Goal: Register for event/course

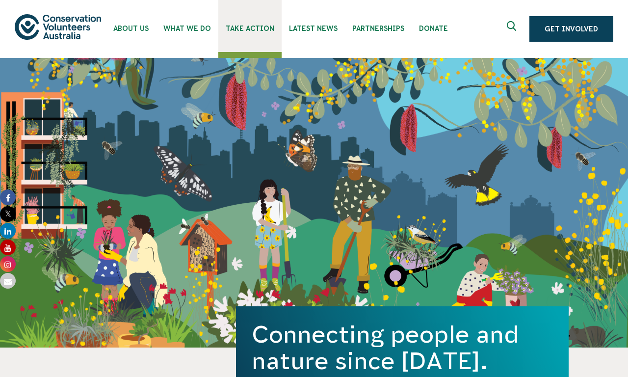
click at [250, 26] on span "Take Action" at bounding box center [250, 29] width 49 height 8
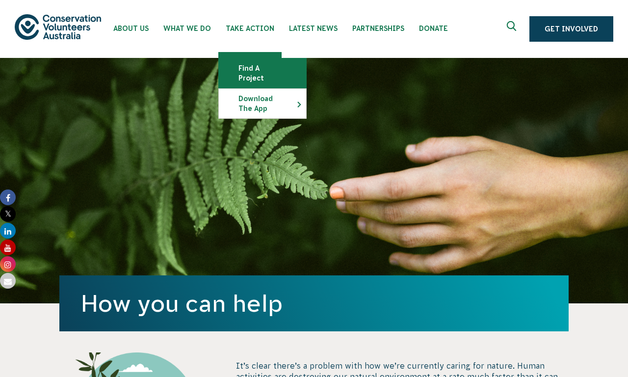
click at [262, 73] on link "Find a project" at bounding box center [262, 72] width 87 height 29
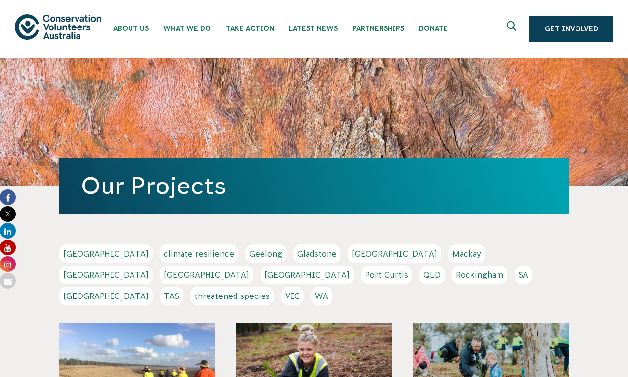
click at [304, 287] on link "VIC" at bounding box center [292, 296] width 23 height 19
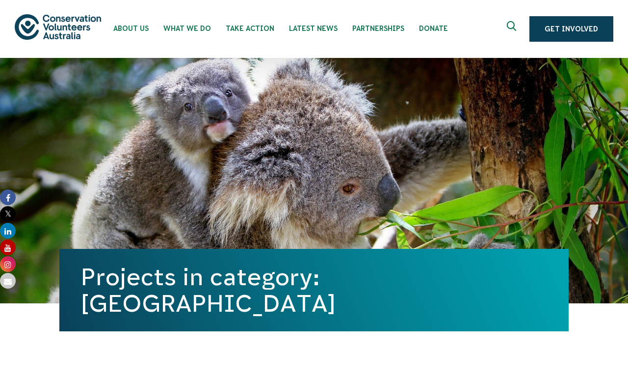
scroll to position [352, 0]
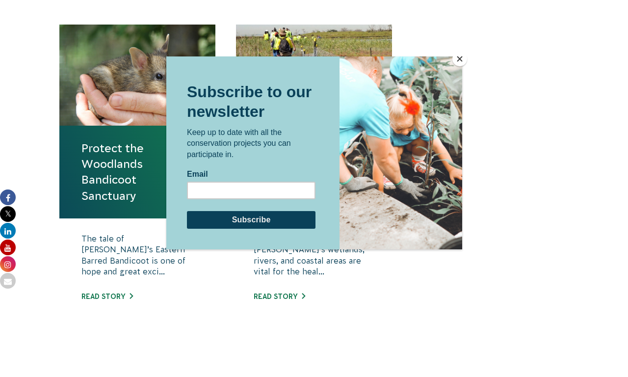
click at [459, 59] on button "Close" at bounding box center [459, 59] width 15 height 15
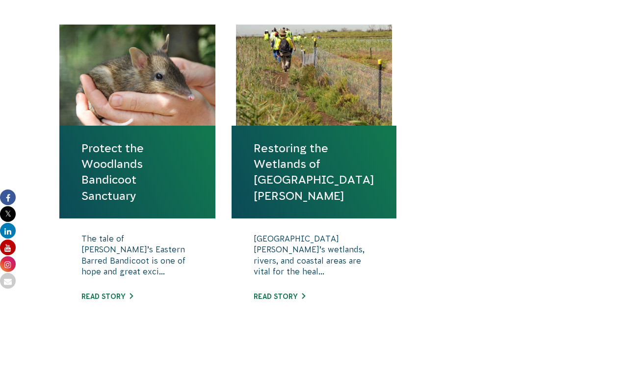
click at [137, 172] on link "Protect the Woodlands Bandicoot Sanctuary" at bounding box center [137, 171] width 112 height 63
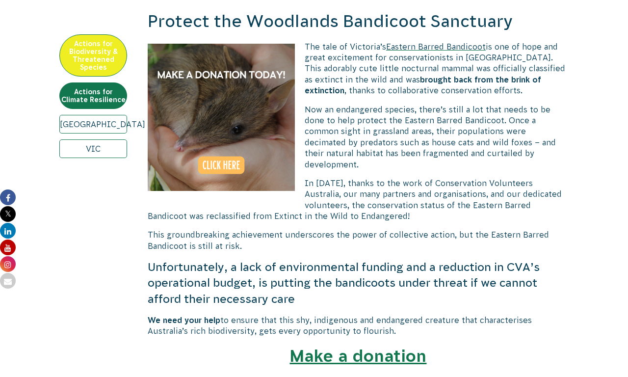
scroll to position [705, 0]
